Goal: Contribute content: Contribute content

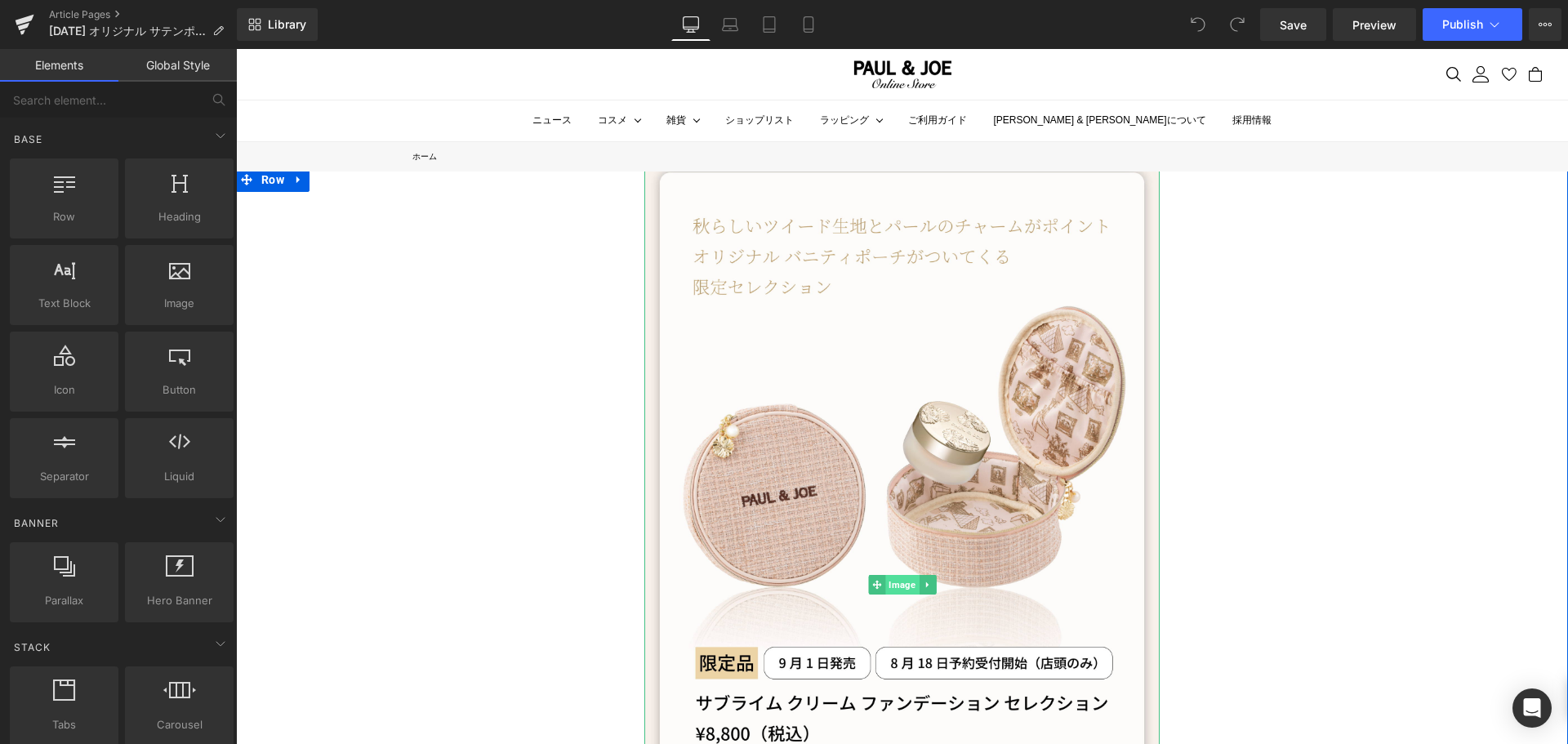
click at [901, 578] on span "Image" at bounding box center [901, 584] width 33 height 20
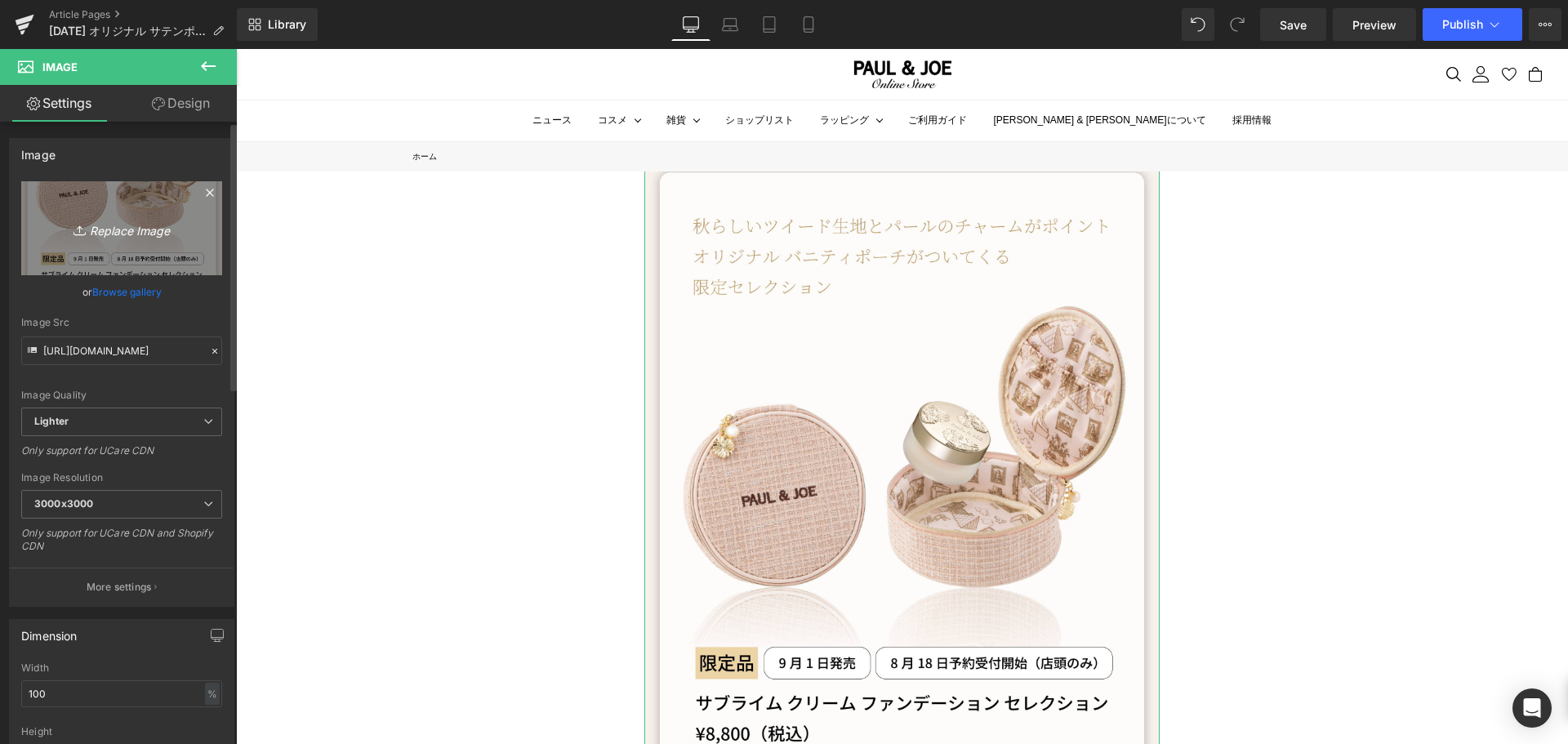
click at [123, 223] on icon "Replace Image" at bounding box center [122, 228] width 131 height 20
type input "C:\fakepath\GWP 2.jpg"
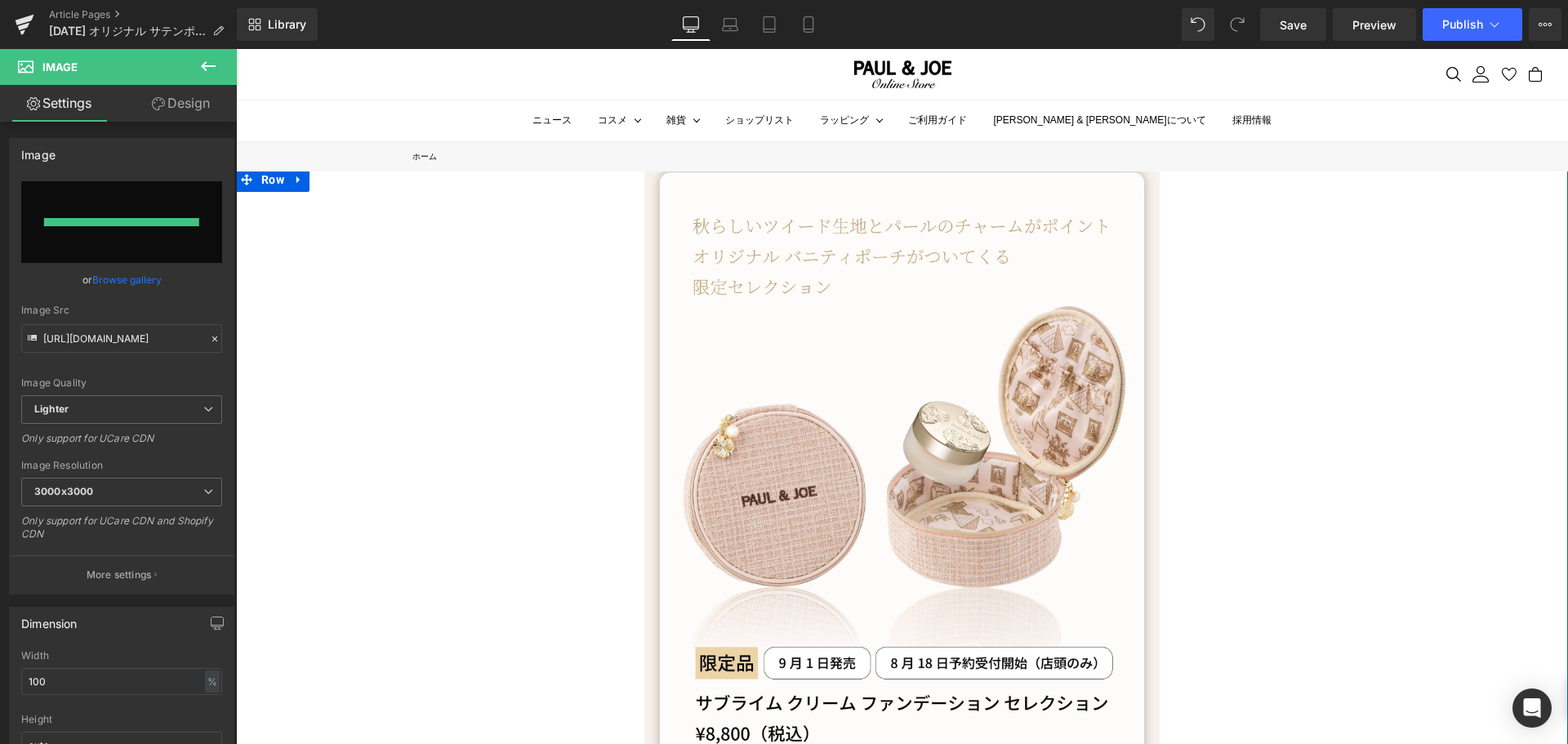
type input "[URL][DOMAIN_NAME]"
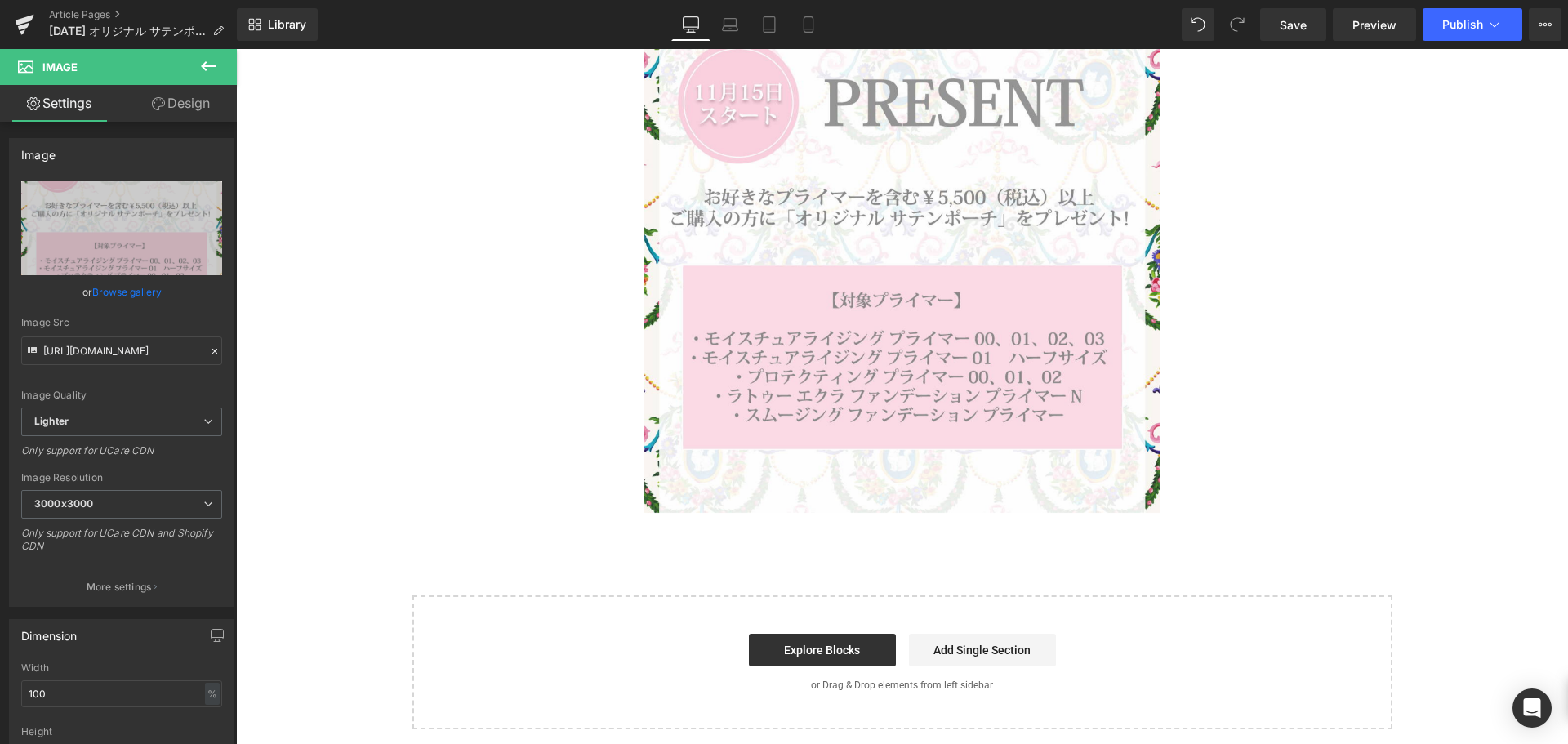
scroll to position [163, 0]
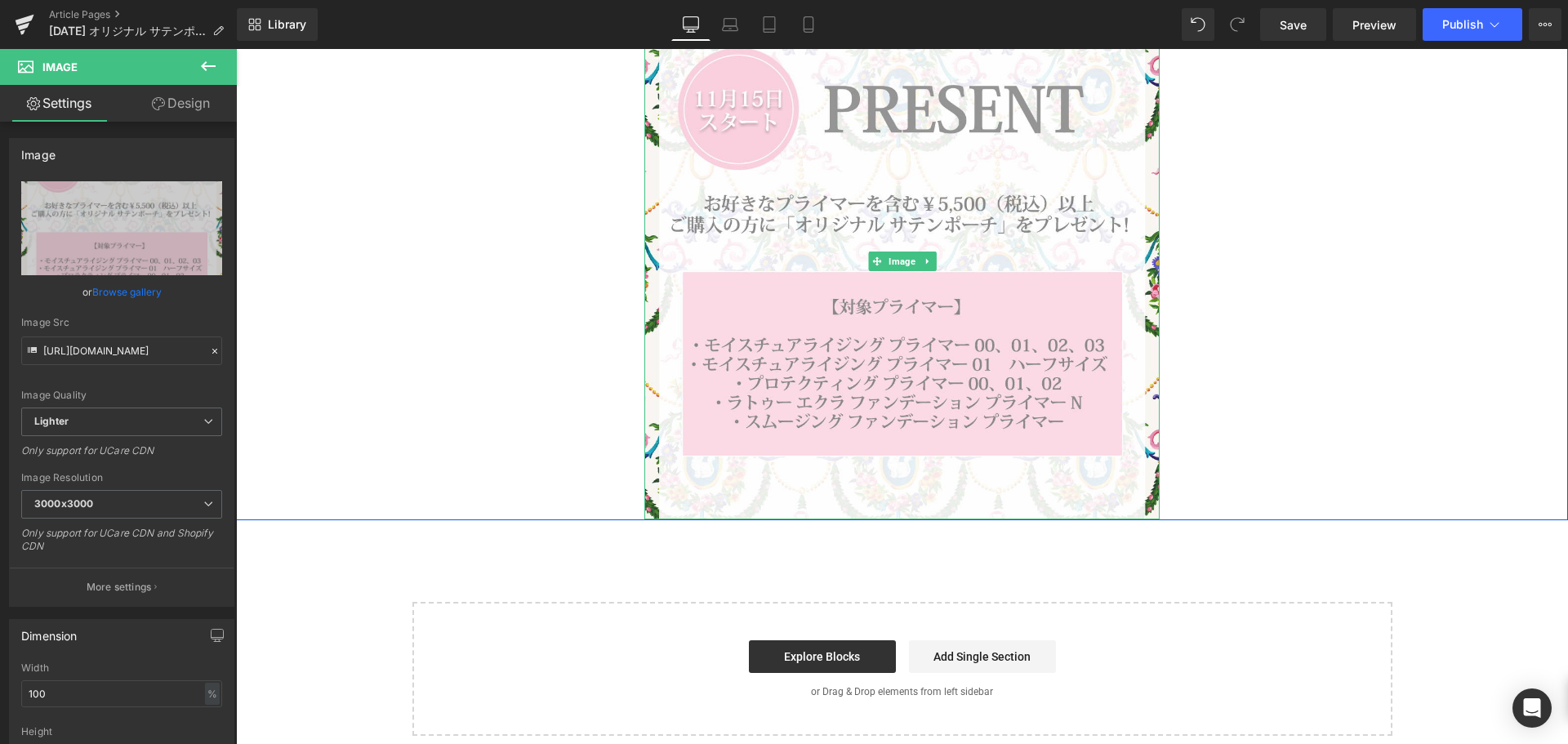
click at [925, 257] on icon at bounding box center [928, 262] width 9 height 10
click at [915, 259] on icon at bounding box center [919, 262] width 9 height 9
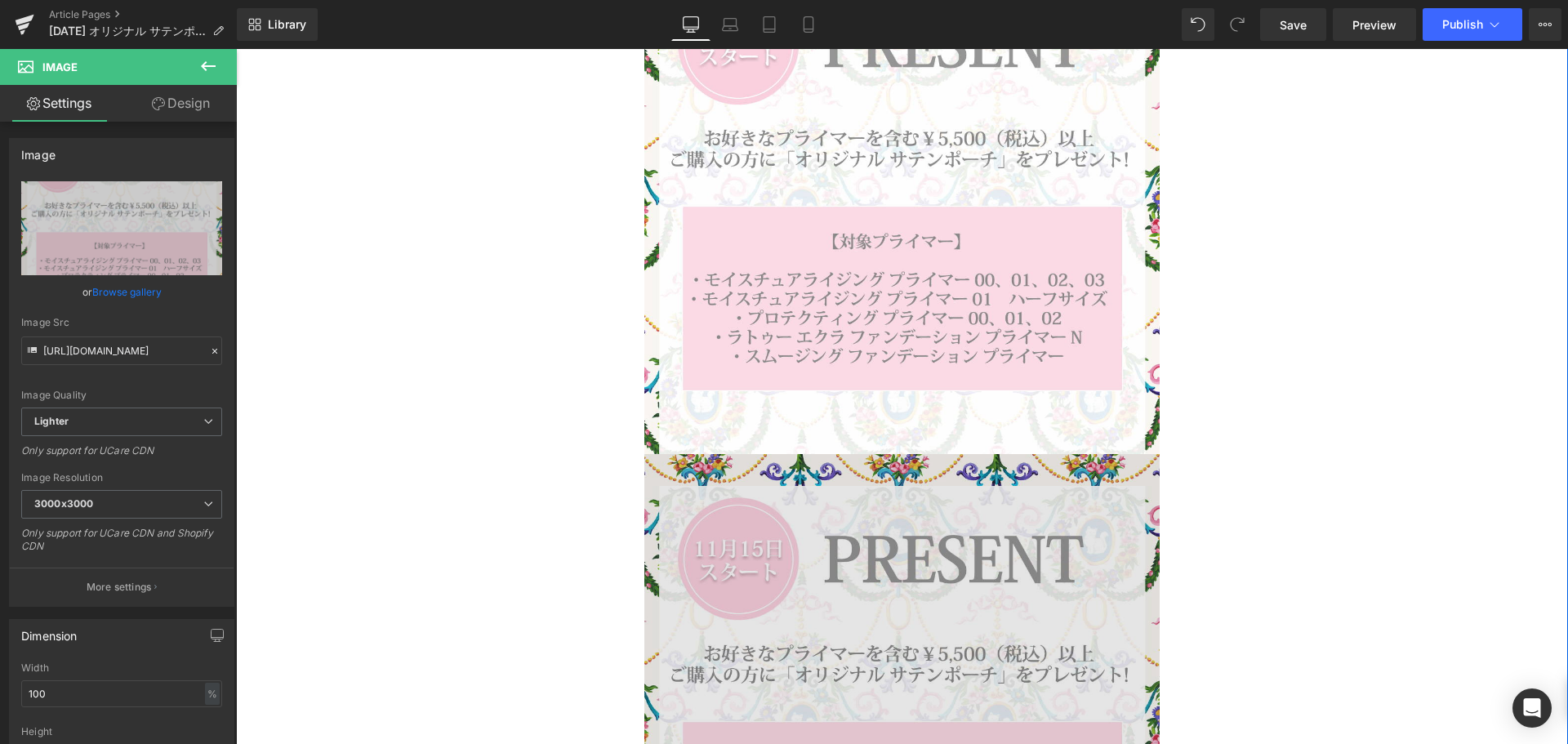
scroll to position [408, 0]
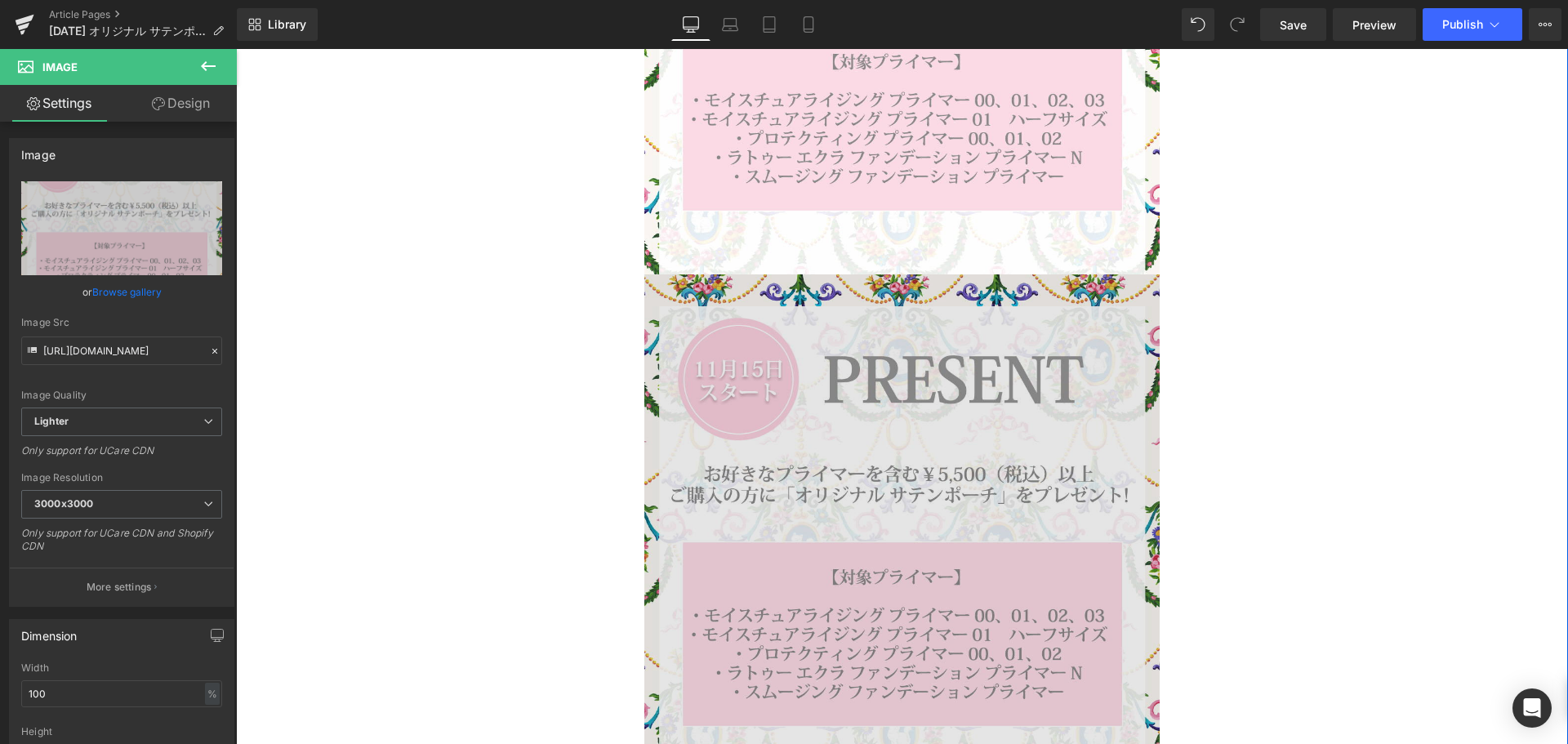
click at [903, 442] on img at bounding box center [902, 532] width 515 height 515
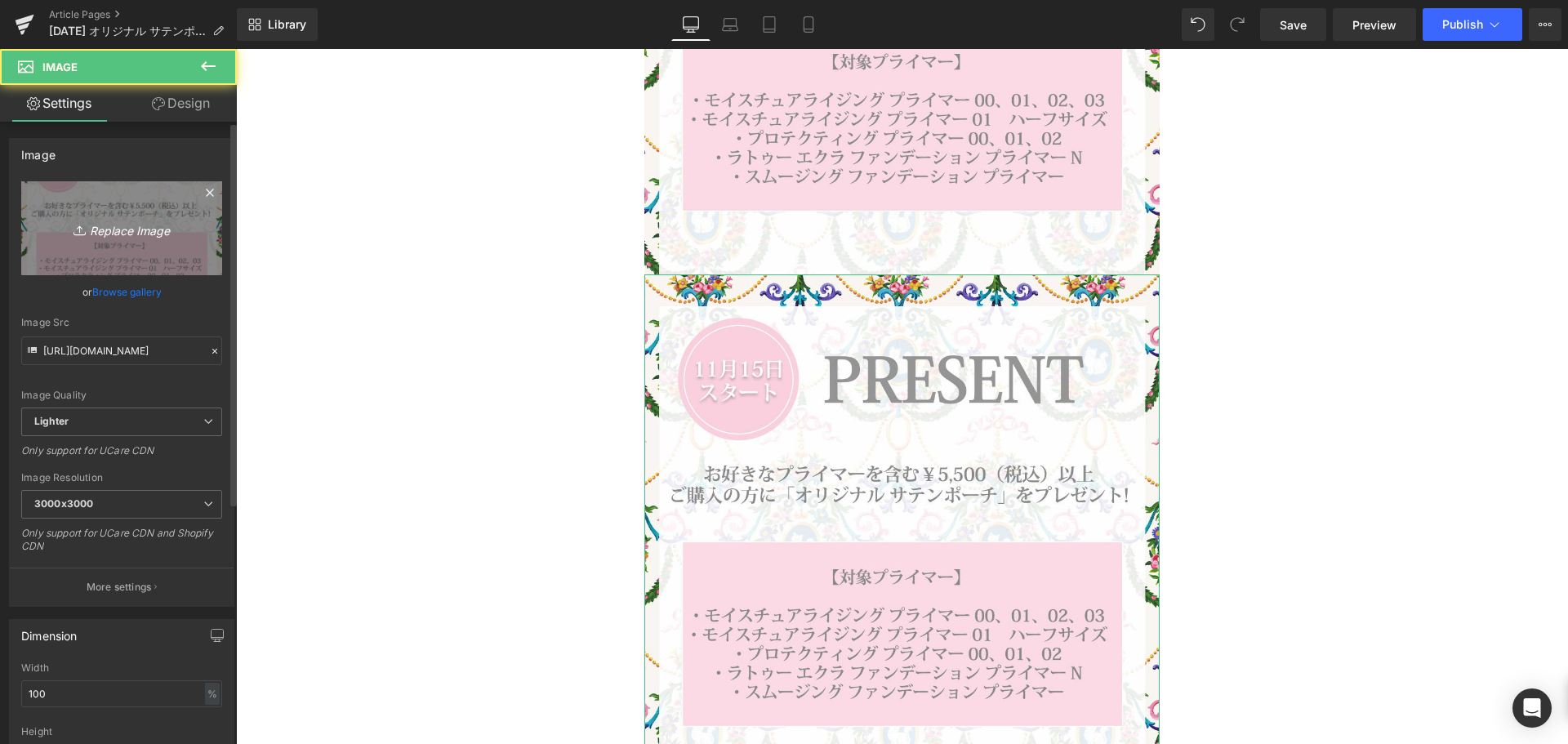
click at [145, 206] on link "Replace Image" at bounding box center [122, 228] width 201 height 94
type input "C:\fakepath\GWP 3.jpg"
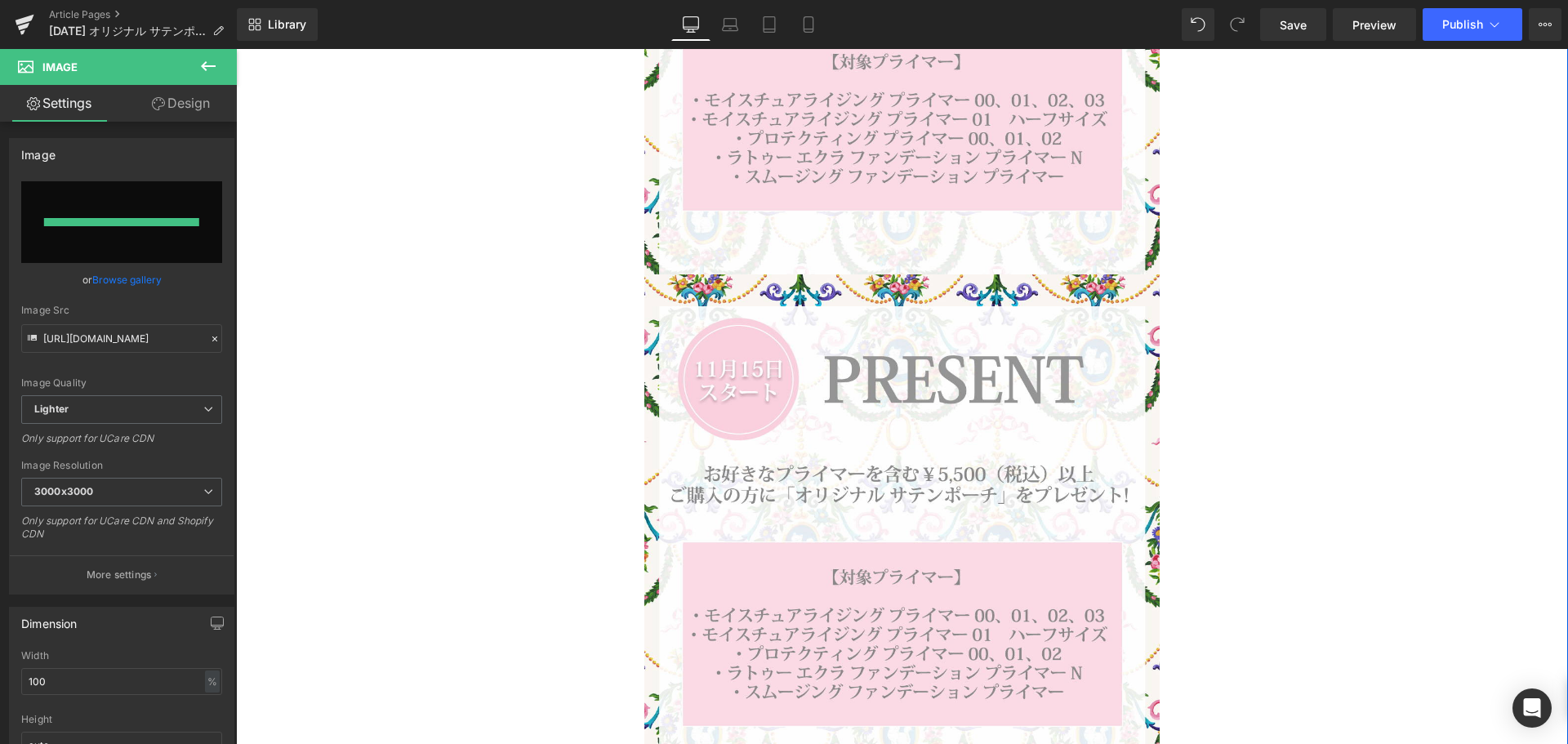
type input "[URL][DOMAIN_NAME]"
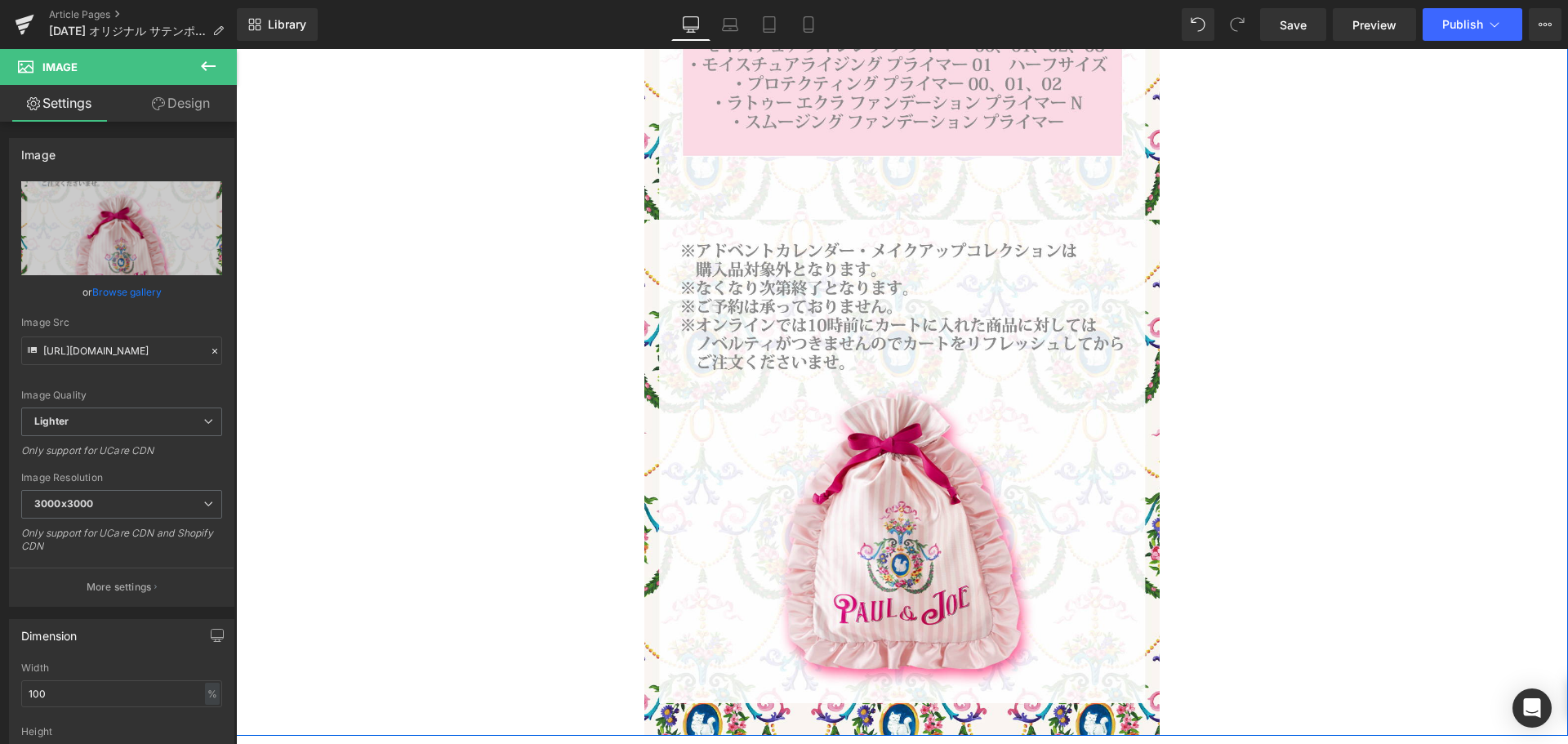
scroll to position [490, 0]
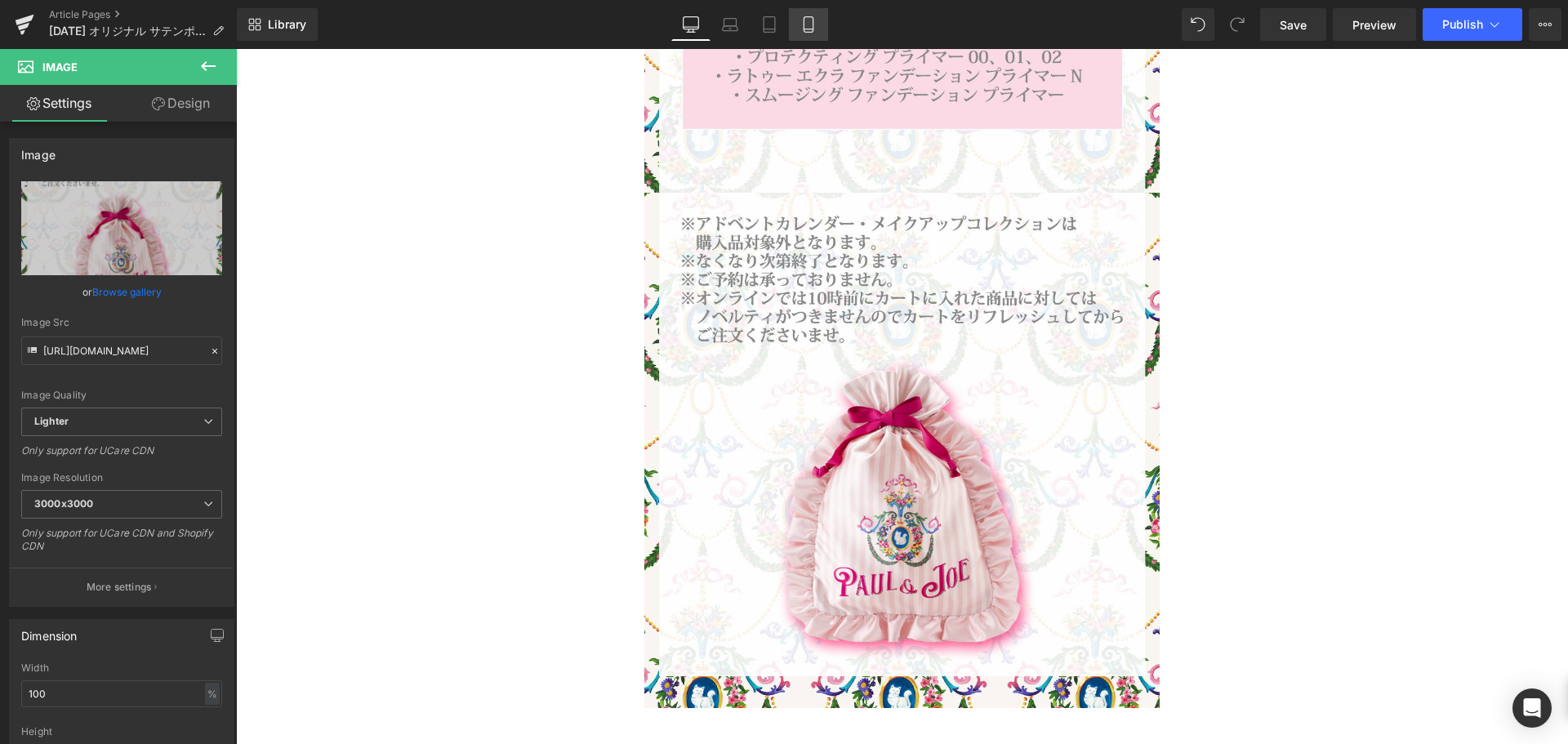
click at [806, 30] on icon at bounding box center [808, 30] width 9 height 0
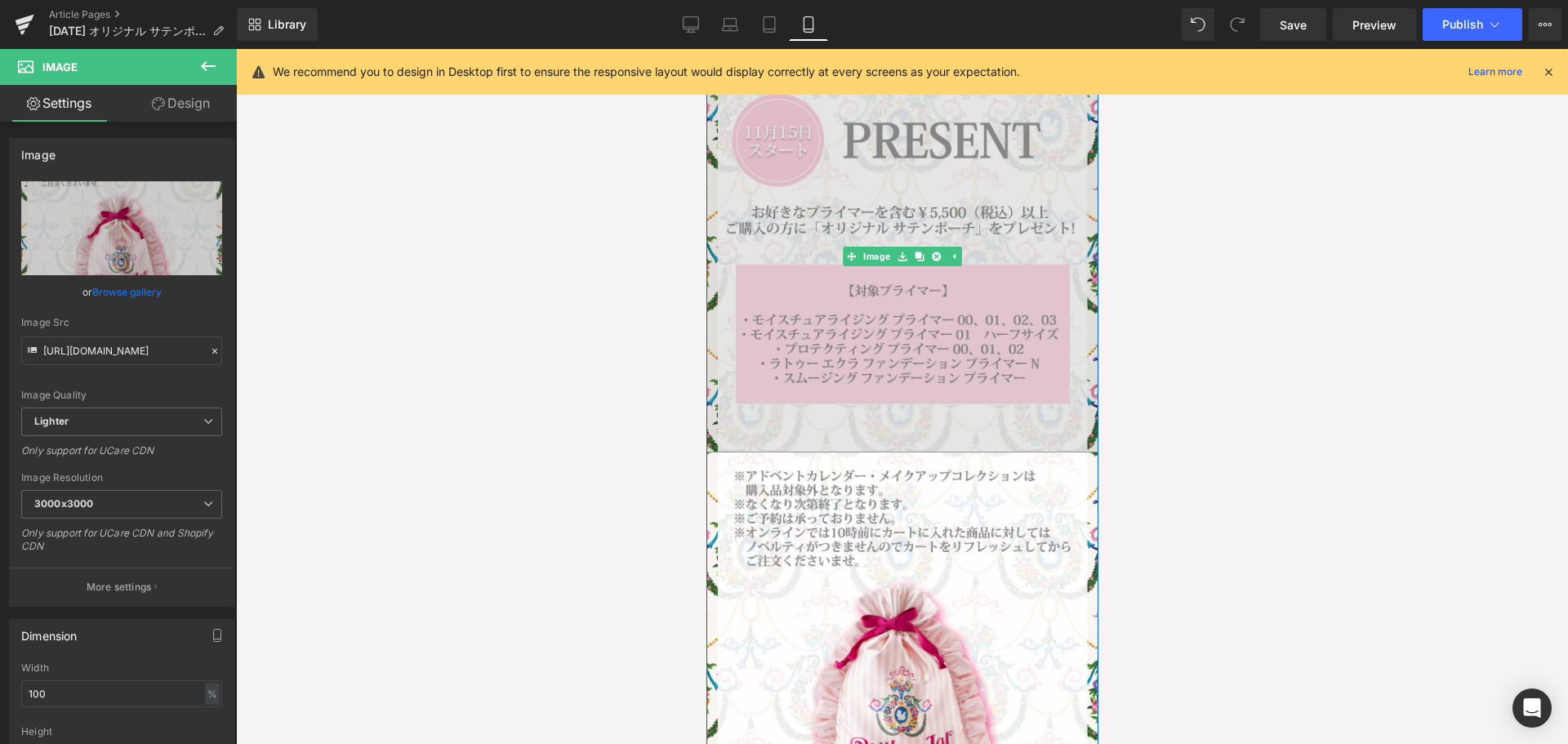
scroll to position [245, 0]
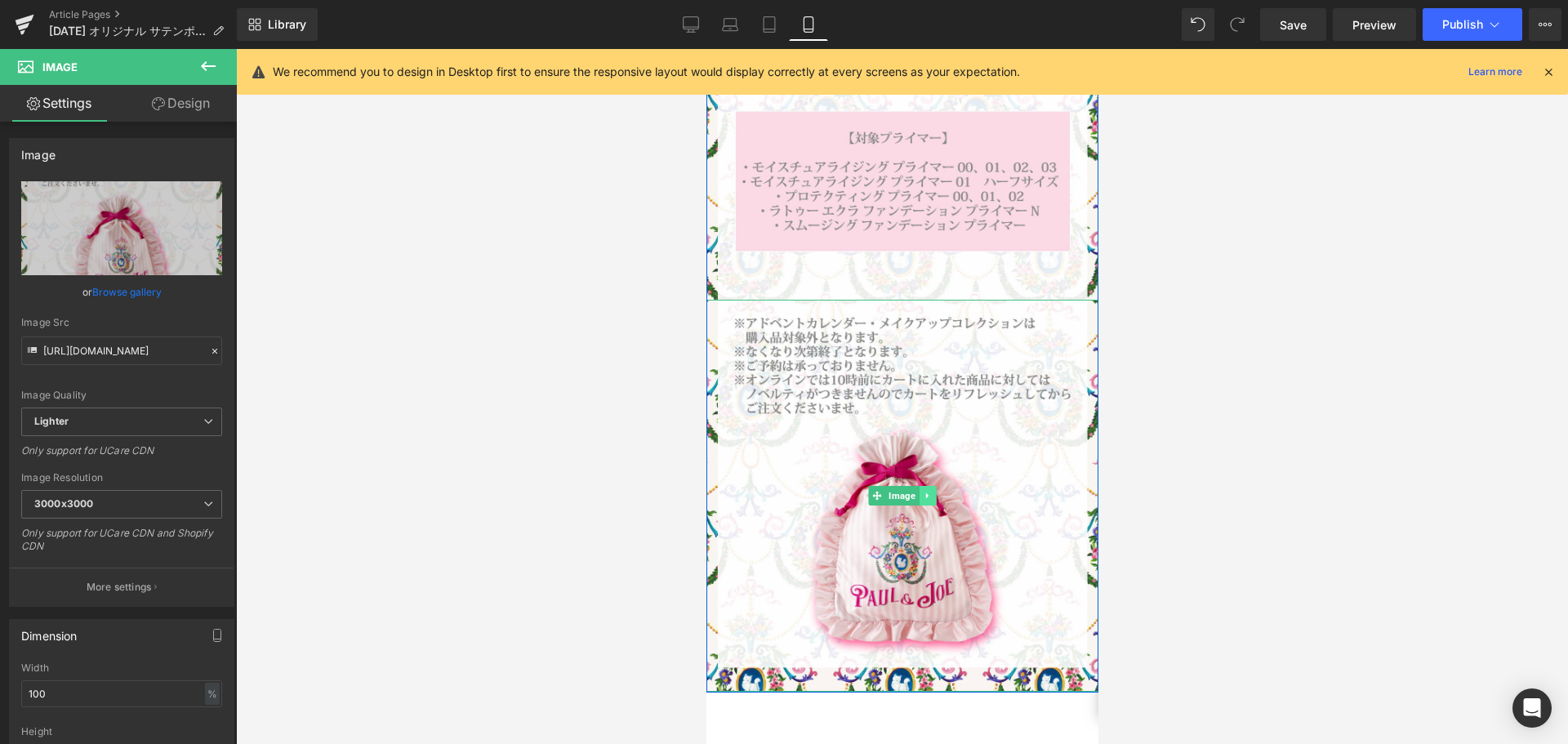
click at [923, 497] on icon at bounding box center [927, 496] width 9 height 10
click at [931, 497] on icon at bounding box center [935, 495] width 9 height 9
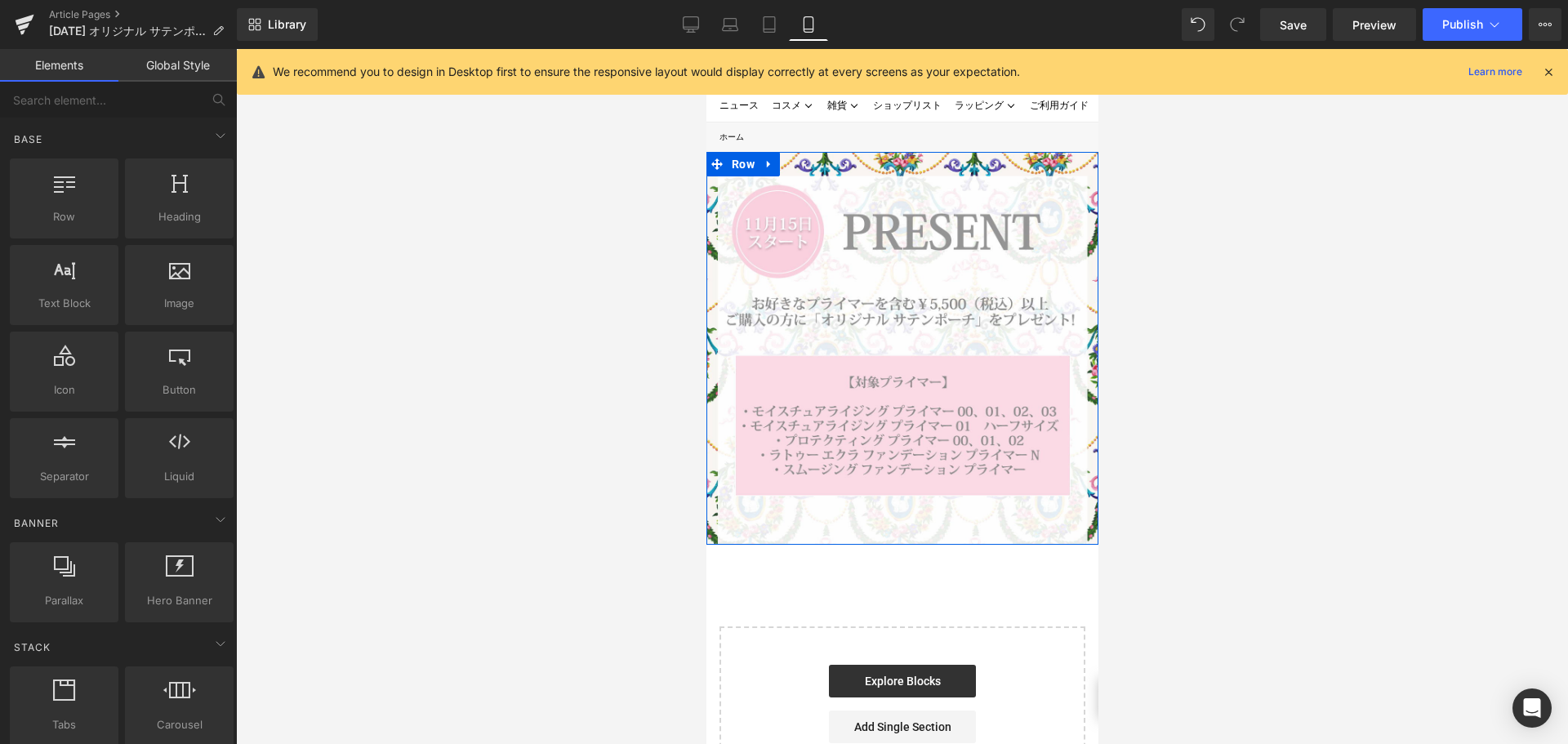
scroll to position [0, 0]
click at [1284, 24] on span "Save" at bounding box center [1293, 25] width 27 height 17
